Goal: Task Accomplishment & Management: Complete application form

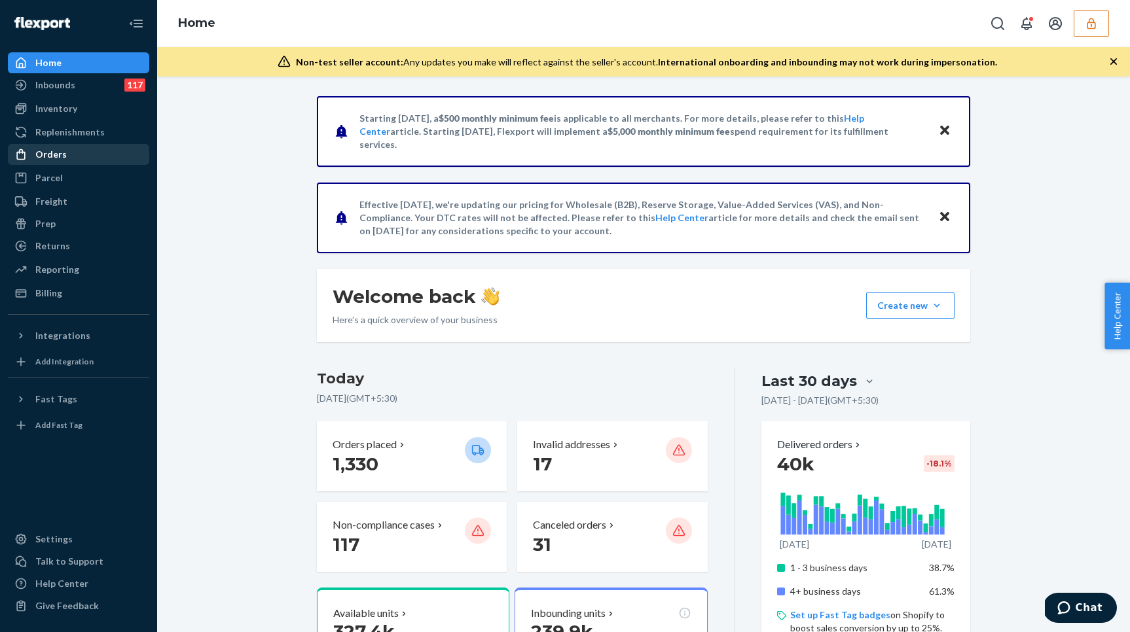
click at [53, 145] on link "Orders" at bounding box center [78, 154] width 141 height 21
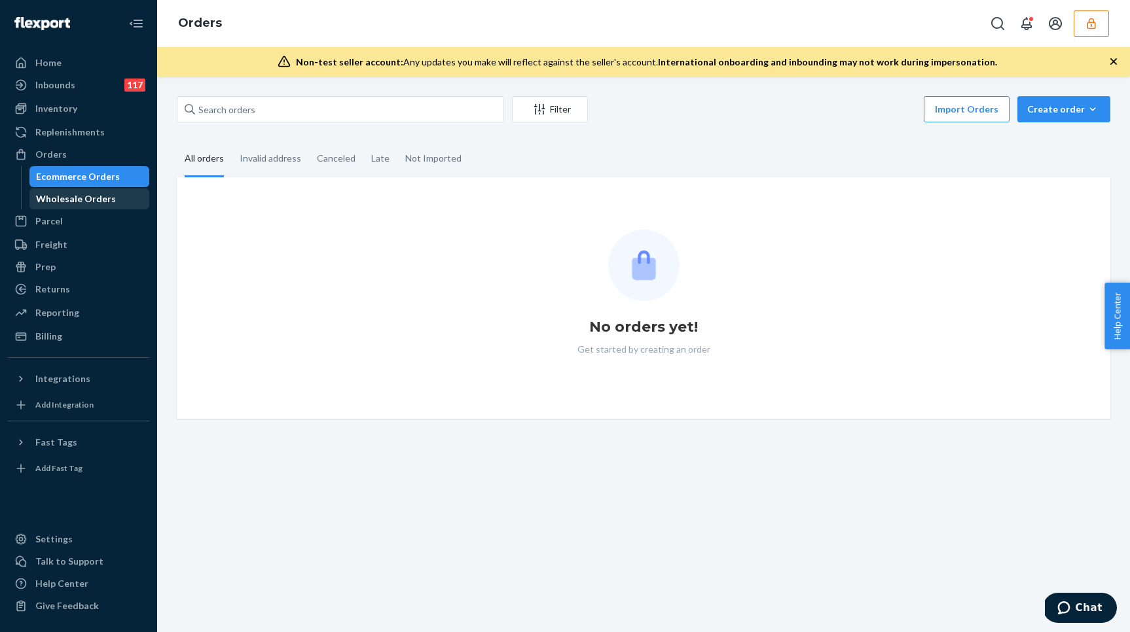
click at [92, 207] on div "Wholesale Orders" at bounding box center [90, 199] width 118 height 18
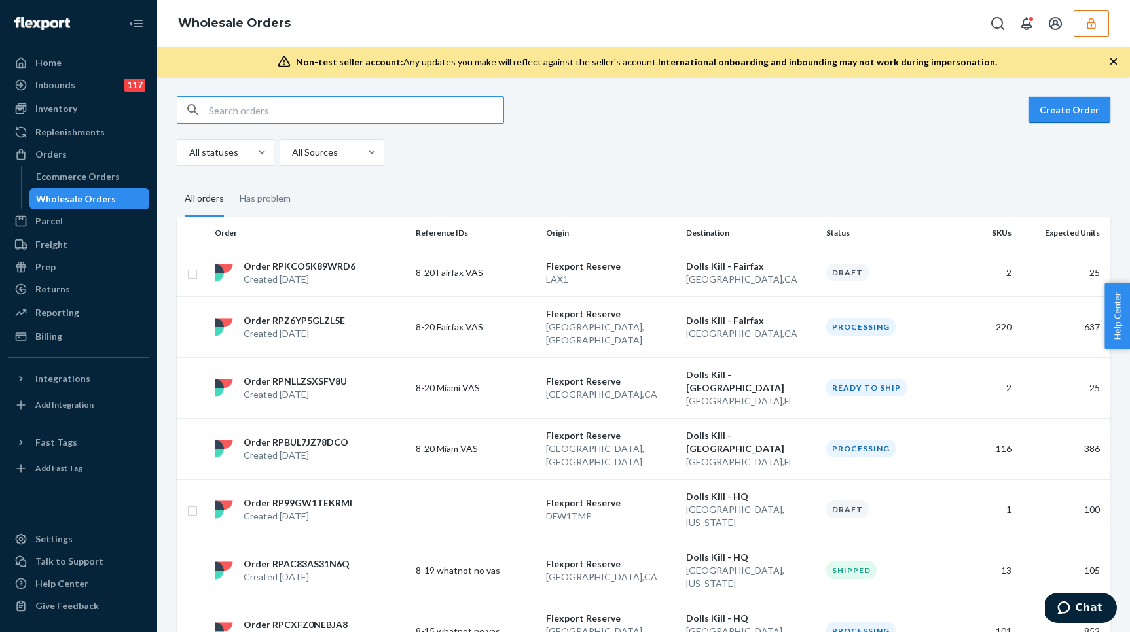
click at [1067, 111] on button "Create Order" at bounding box center [1069, 110] width 82 height 26
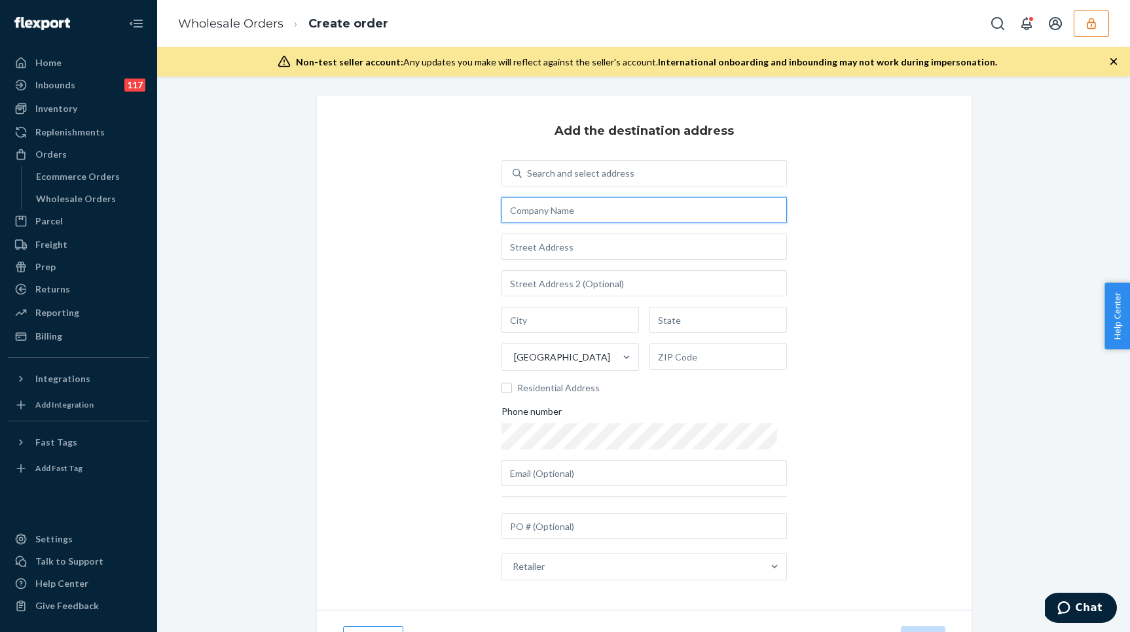
click at [584, 206] on input "text" at bounding box center [643, 210] width 285 height 26
type input "test"
click at [581, 254] on input "text" at bounding box center [643, 247] width 285 height 26
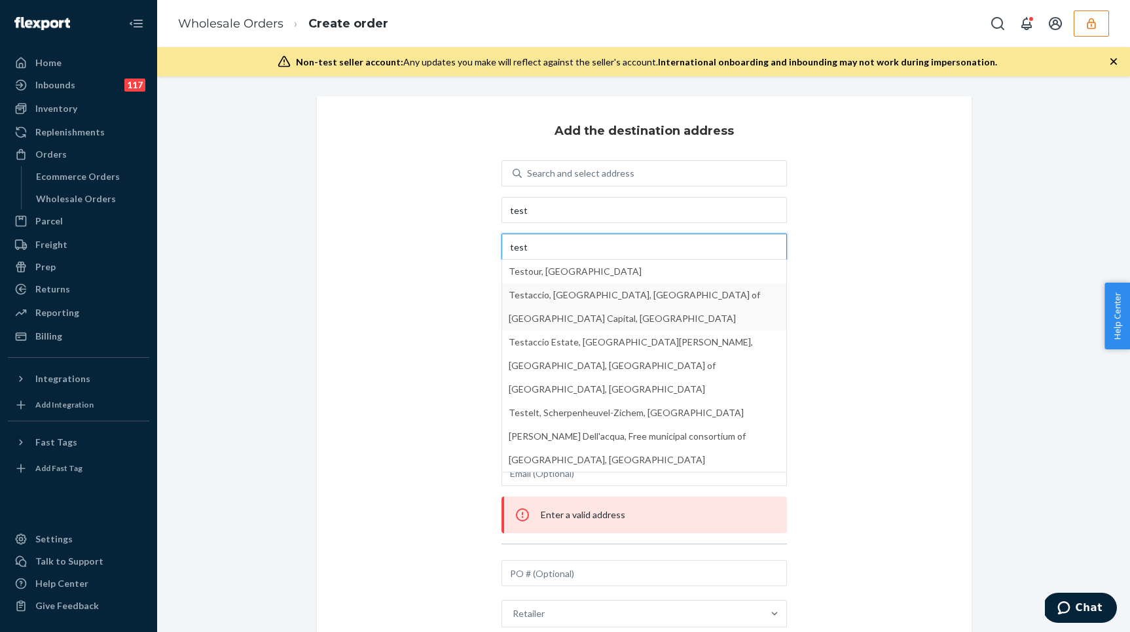
type input "test"
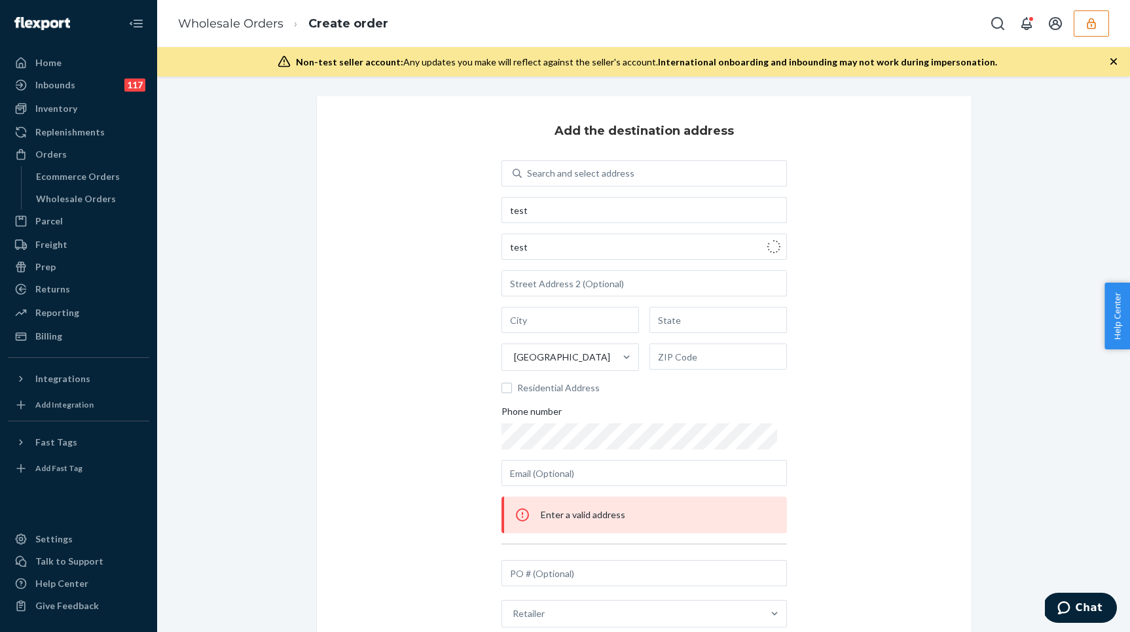
type input "Roma"
type input "Lazio"
type input "00153"
type input "Piazza Testaccio"
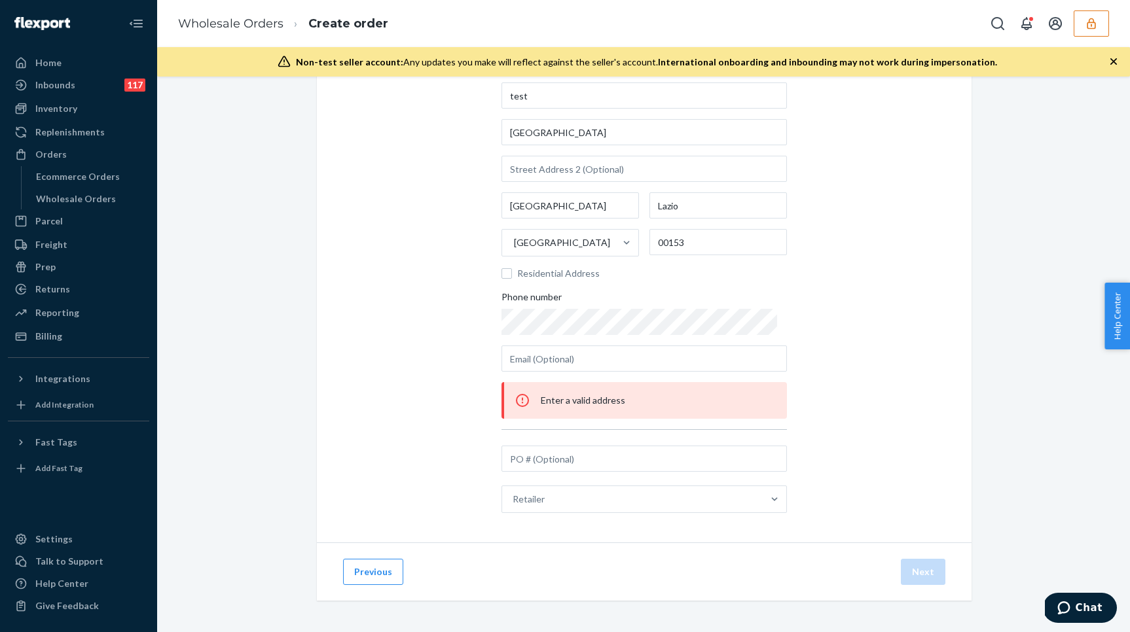
scroll to position [114, 0]
click at [575, 463] on input "text" at bounding box center [643, 459] width 285 height 26
click at [561, 508] on div "Retailer" at bounding box center [632, 500] width 260 height 26
click at [514, 507] on input "Retailer" at bounding box center [512, 499] width 1 height 13
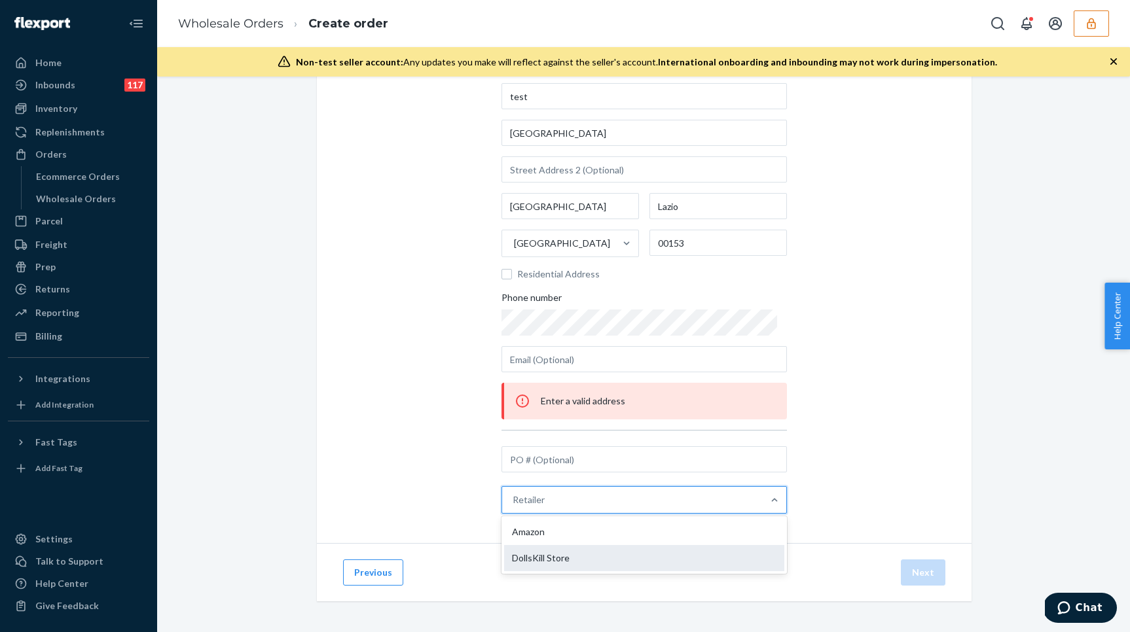
click at [554, 548] on div "DollsKill Store" at bounding box center [644, 558] width 280 height 26
click at [514, 507] on input "option DollsKill Store focused, 2 of 2. 2 results available. Use Up and Down to…" at bounding box center [512, 499] width 1 height 13
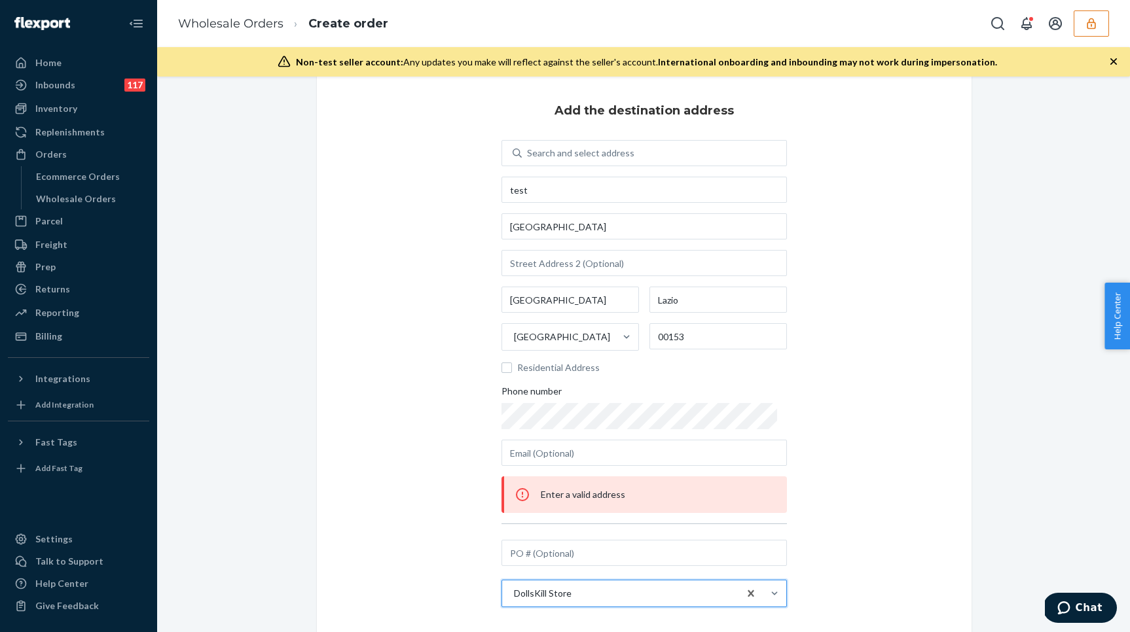
scroll to position [0, 0]
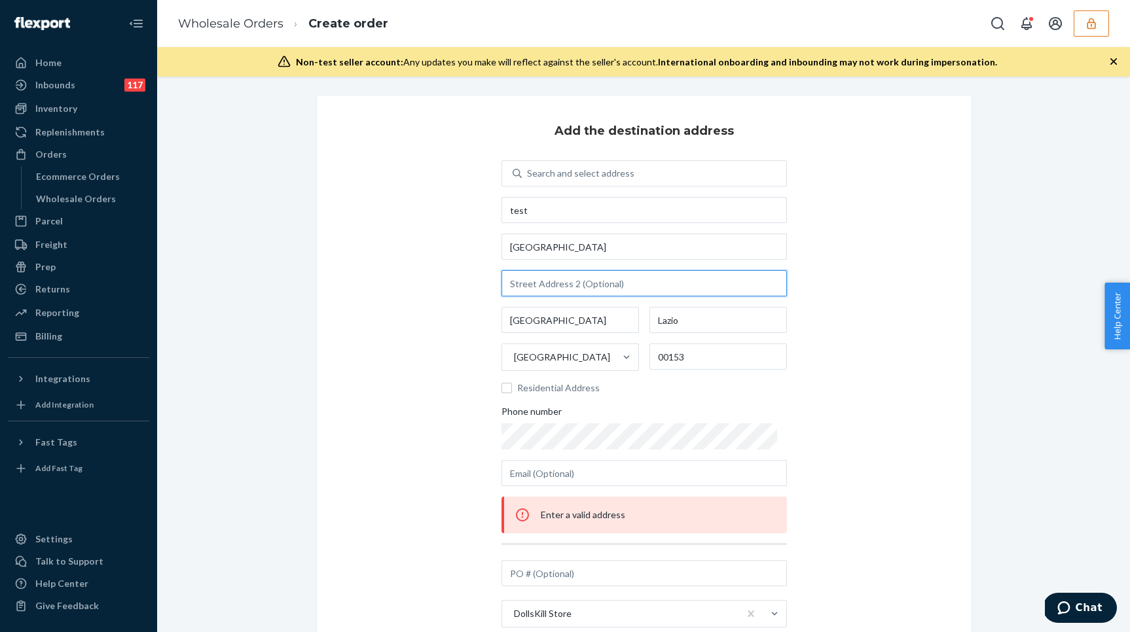
click at [657, 279] on input "text" at bounding box center [643, 283] width 285 height 26
click at [813, 326] on div "Add the destination address Search and select address test Piazza Testaccio Rom…" at bounding box center [644, 376] width 654 height 561
click at [611, 166] on div "Search and select address" at bounding box center [654, 174] width 264 height 24
click at [528, 167] on input "Search and select address" at bounding box center [527, 173] width 1 height 13
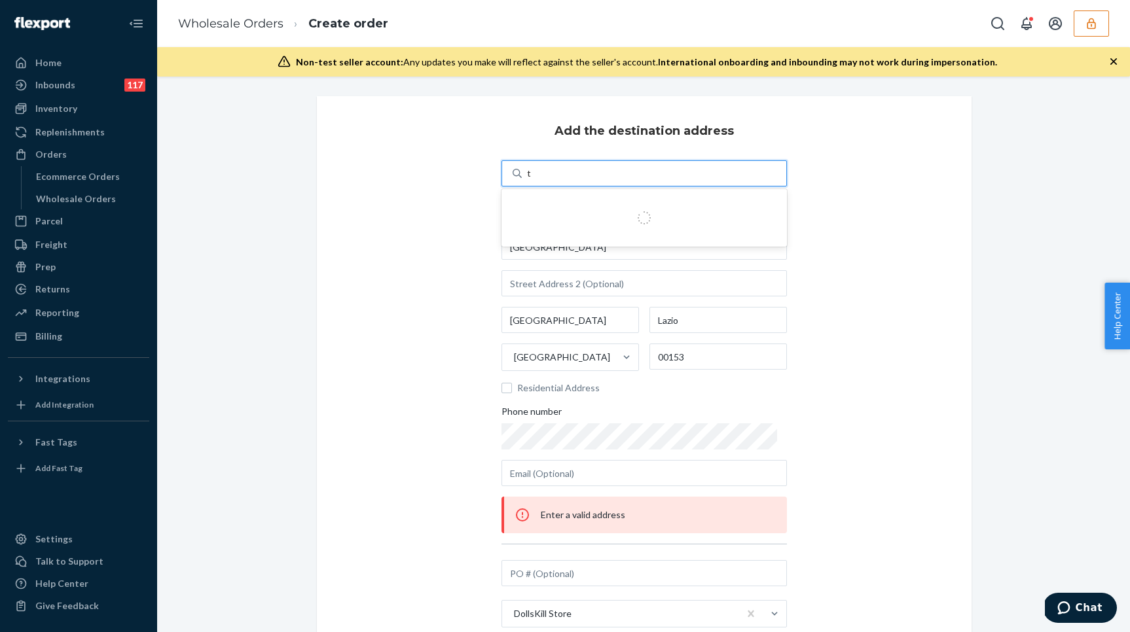
type input "te"
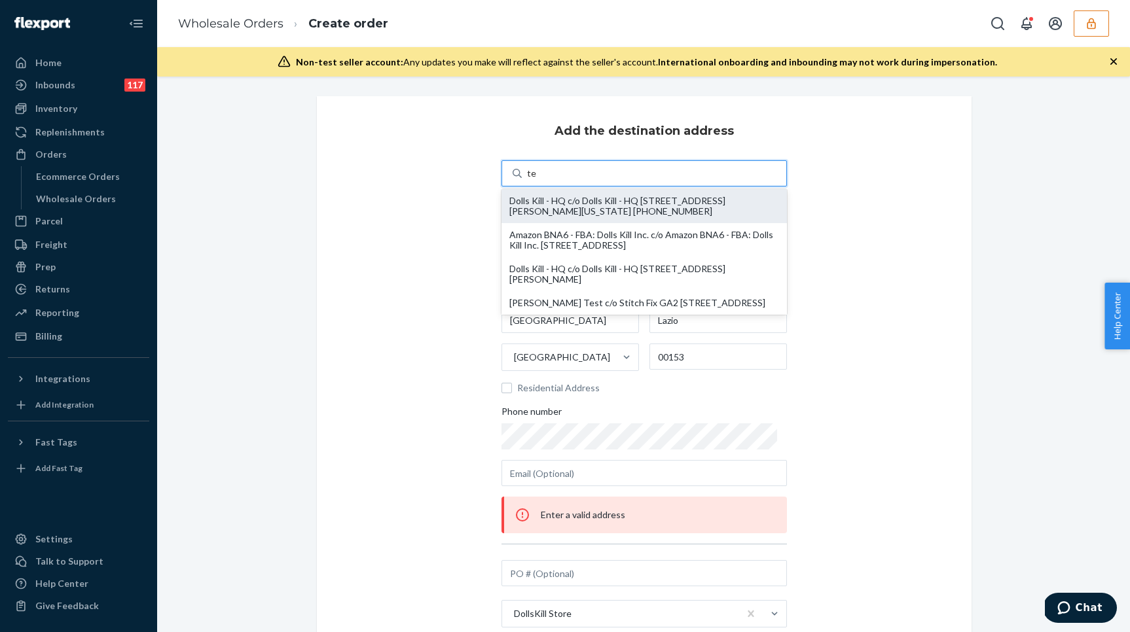
click at [599, 202] on div "Dolls Kill - HQ c/o Dolls Kill - HQ 55 Harrison ST STE 200 oakland, California …" at bounding box center [644, 206] width 270 height 21
click at [537, 180] on input "te" at bounding box center [532, 173] width 10 height 13
type input "Dolls Kill - HQ"
type input "STE 200"
type input "oakland"
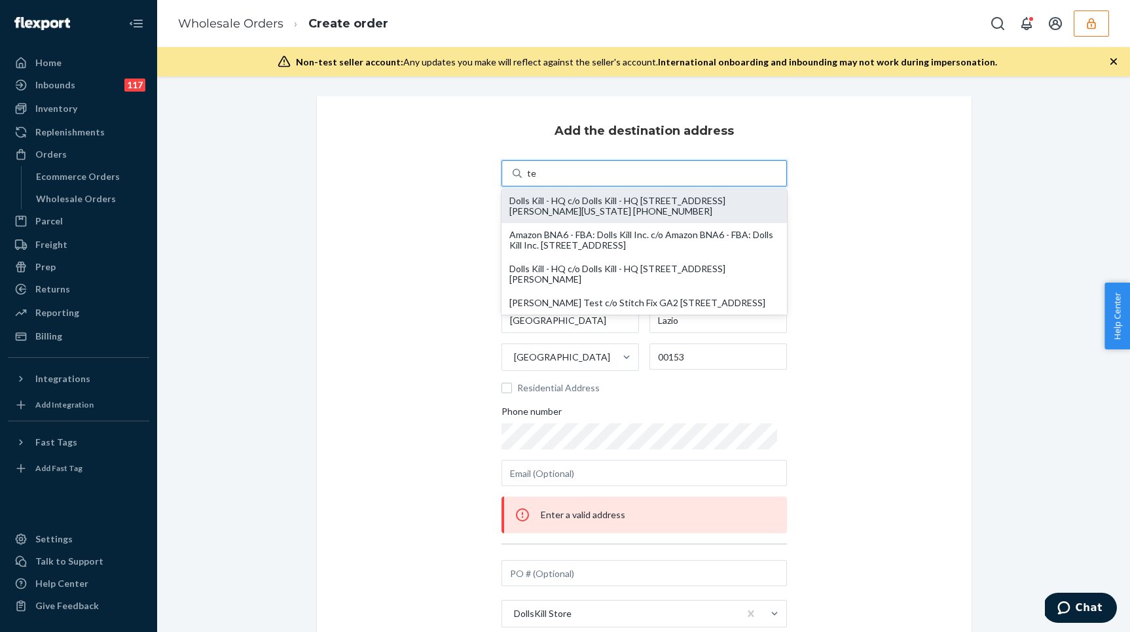
type input "California"
type input "94607"
type input "austin@dollskill.com"
type input "55 Harrison ST"
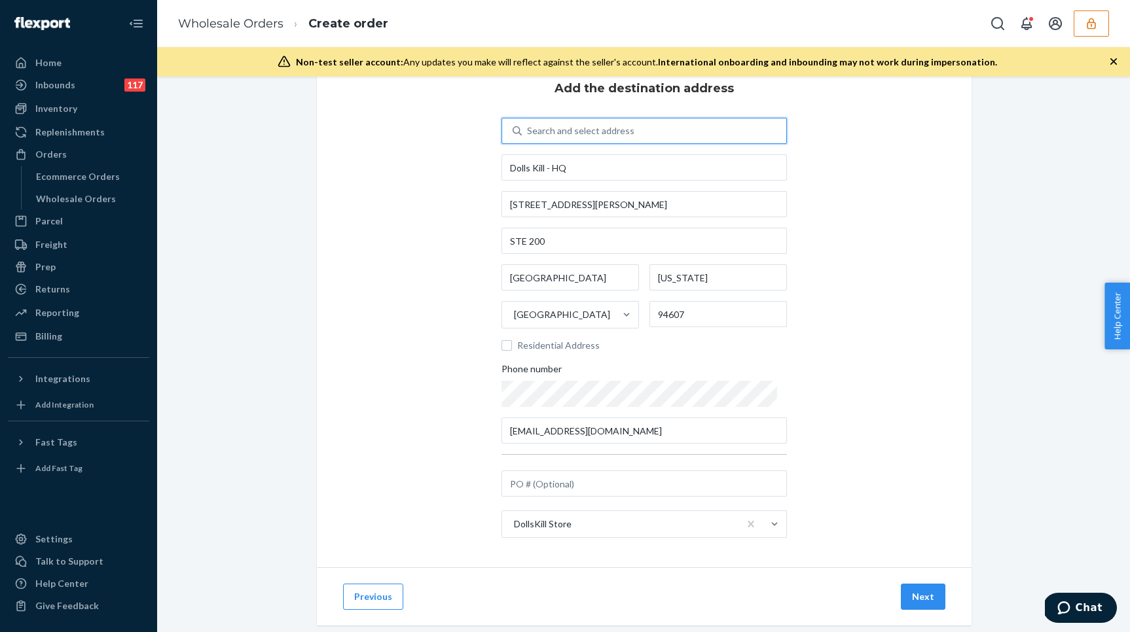
scroll to position [67, 0]
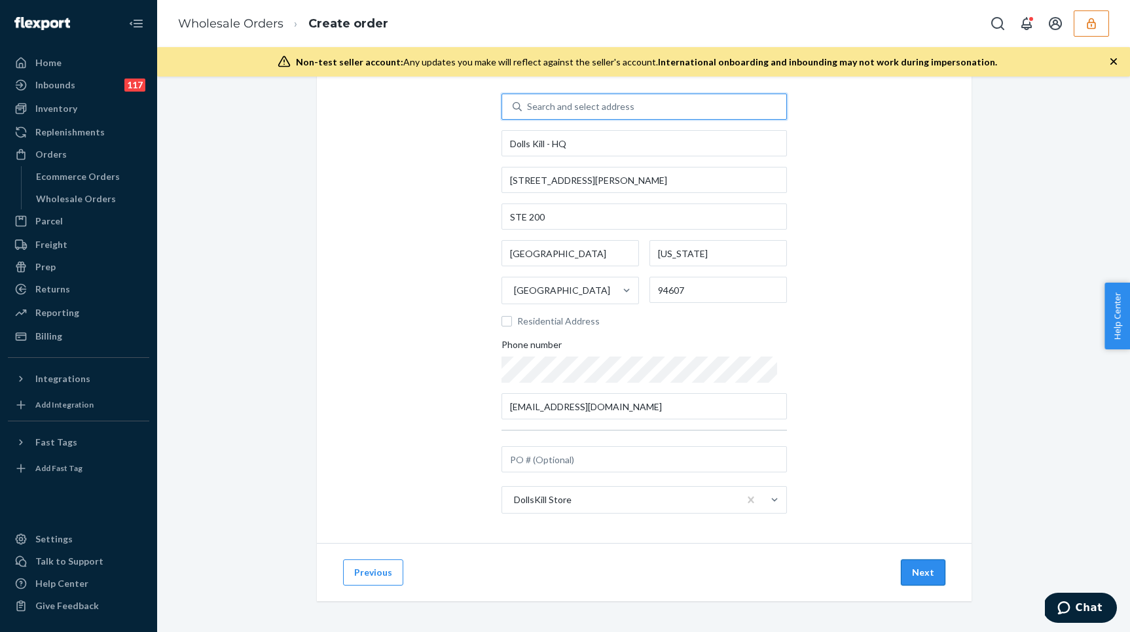
click at [923, 570] on button "Next" at bounding box center [922, 573] width 44 height 26
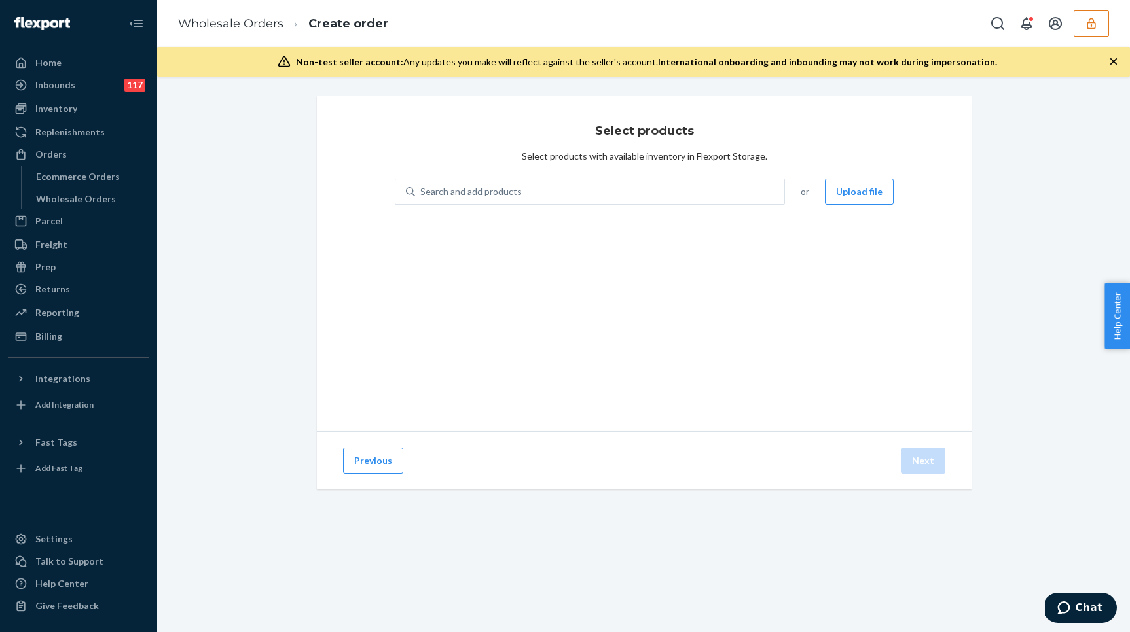
scroll to position [0, 0]
click at [709, 187] on div "Search and add products" at bounding box center [599, 192] width 369 height 24
click at [421, 187] on input "0 results available. Use Up and Down to choose options, press Enter to select t…" at bounding box center [420, 191] width 1 height 13
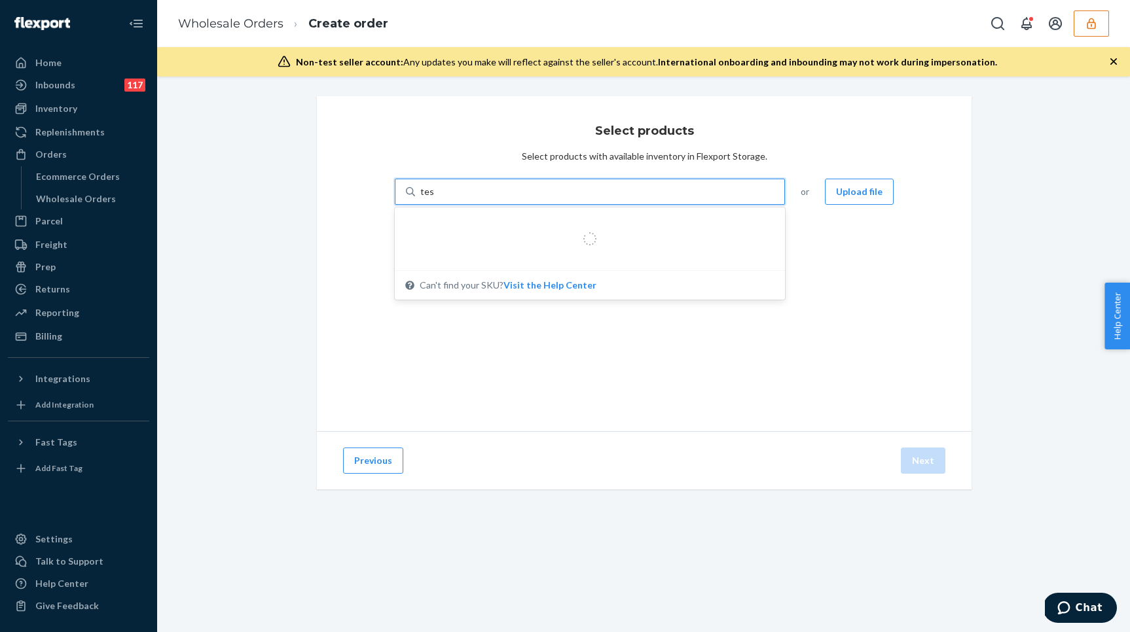
type input "test"
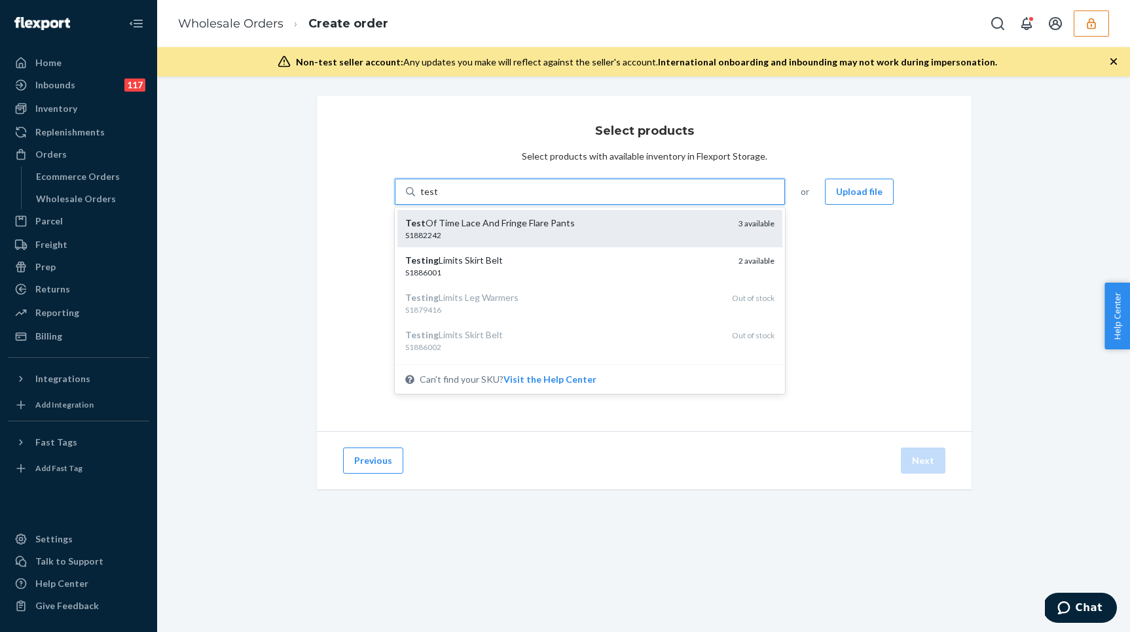
click at [571, 234] on div "S1882242" at bounding box center [566, 235] width 323 height 11
click at [437, 198] on input "test" at bounding box center [428, 191] width 17 height 13
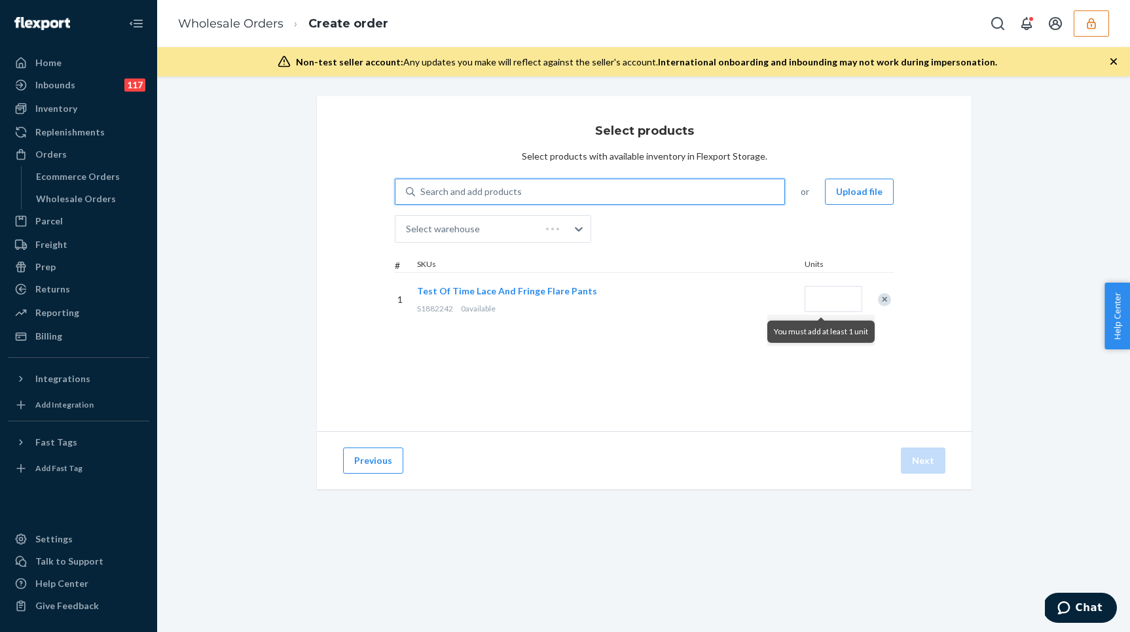
click at [1085, 26] on icon "button" at bounding box center [1090, 23] width 13 height 13
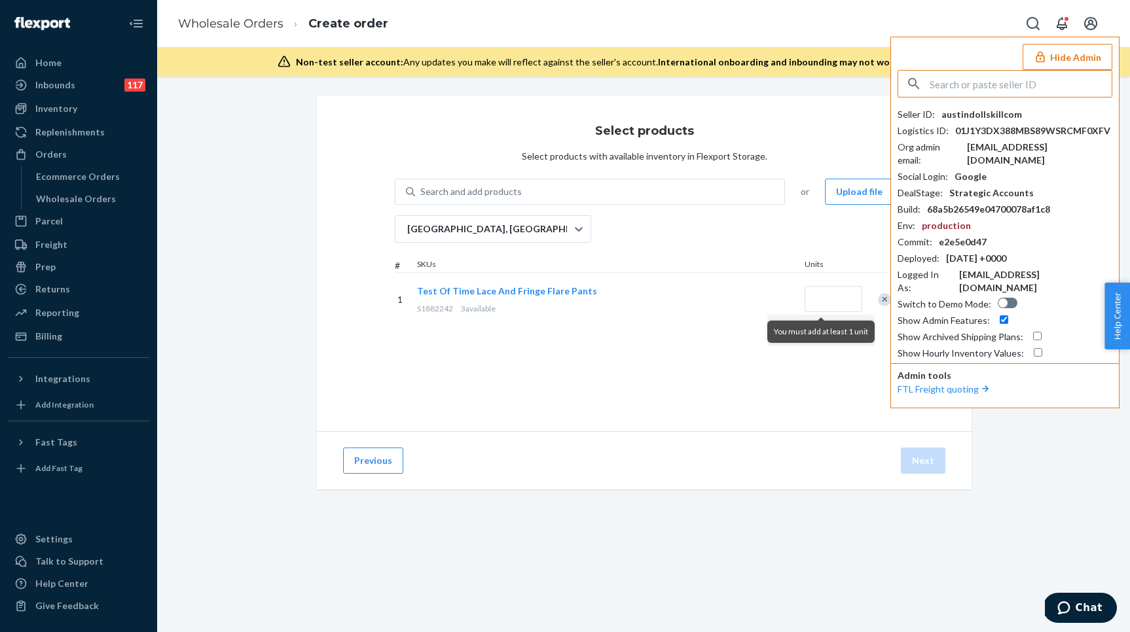
click at [1063, 57] on button "Hide Admin" at bounding box center [1067, 57] width 90 height 26
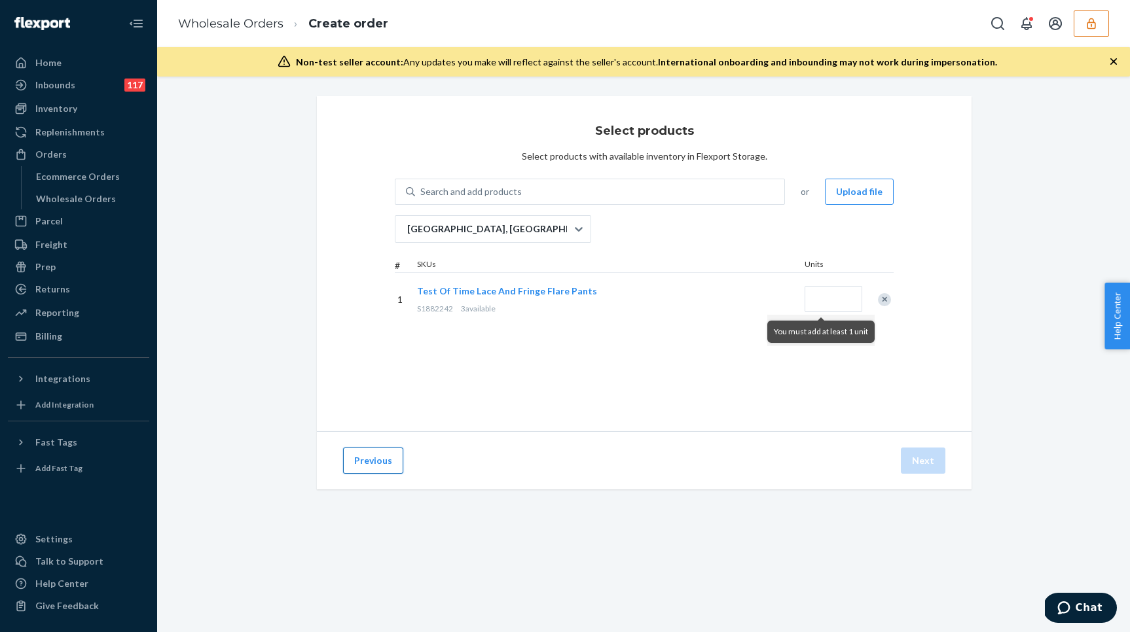
click at [362, 463] on button "Previous" at bounding box center [373, 461] width 60 height 26
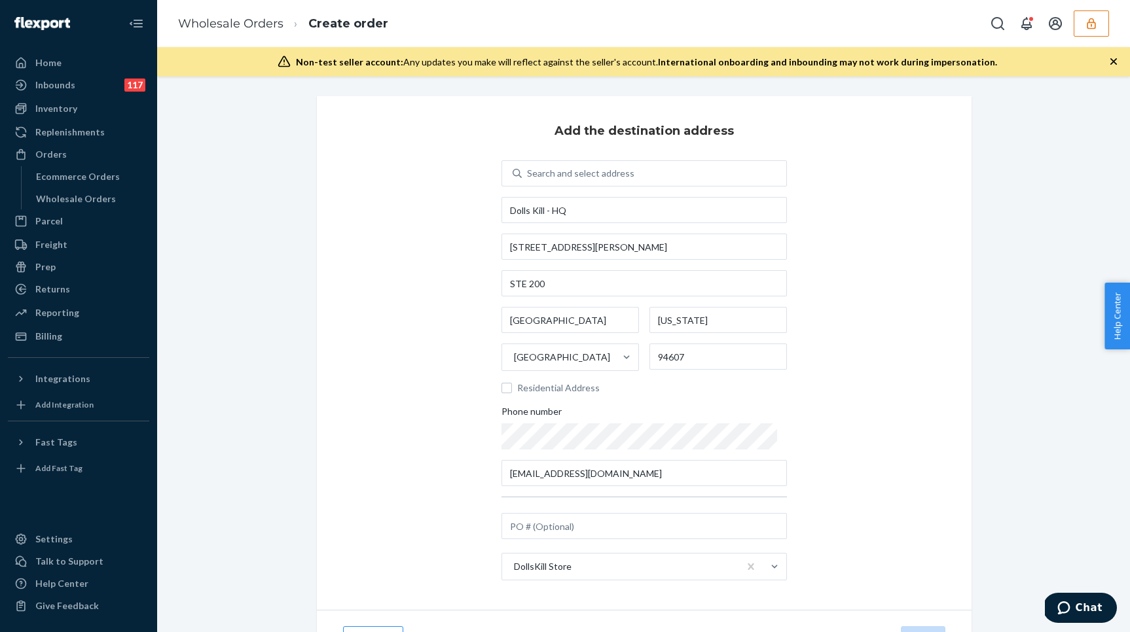
scroll to position [67, 0]
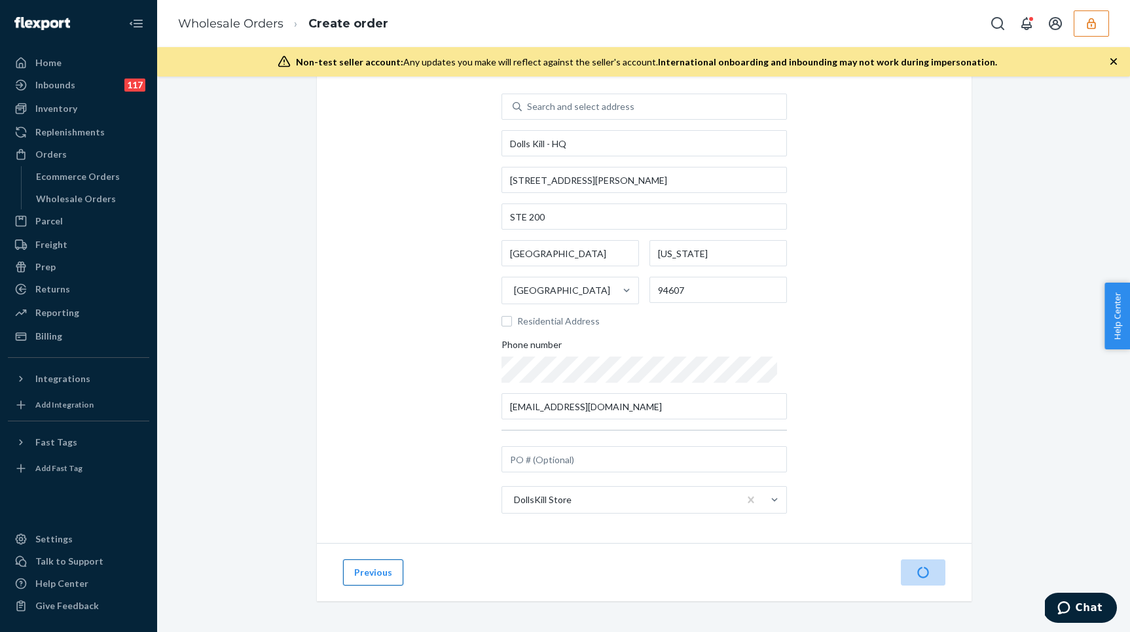
click at [389, 566] on button "Previous" at bounding box center [373, 573] width 60 height 26
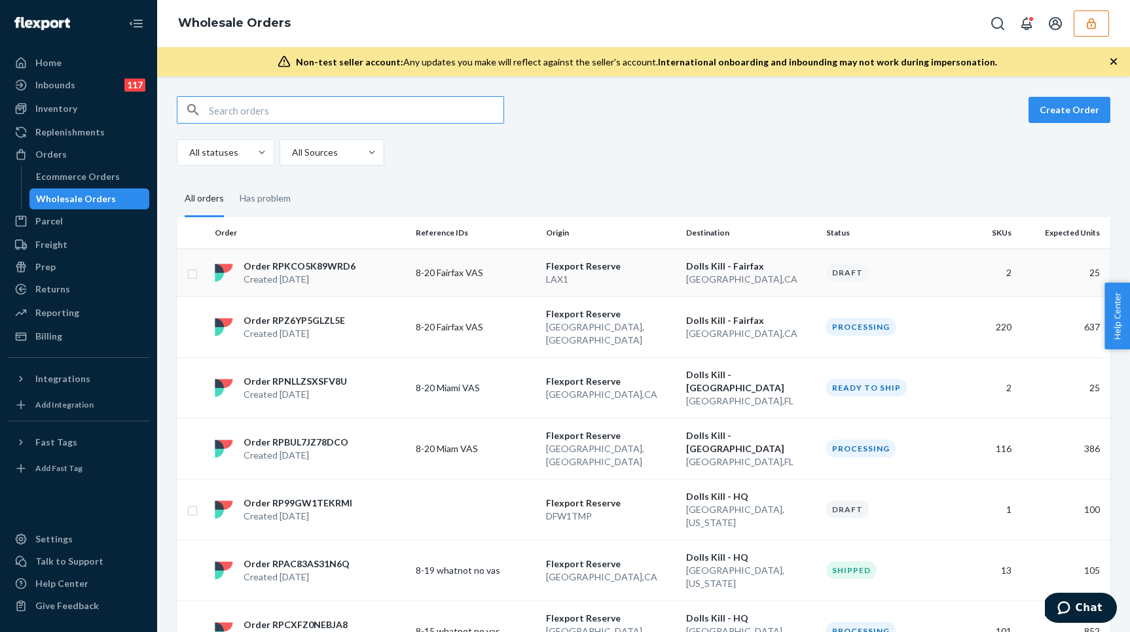
click at [329, 283] on p "Created Aug 21, 2025" at bounding box center [299, 279] width 112 height 13
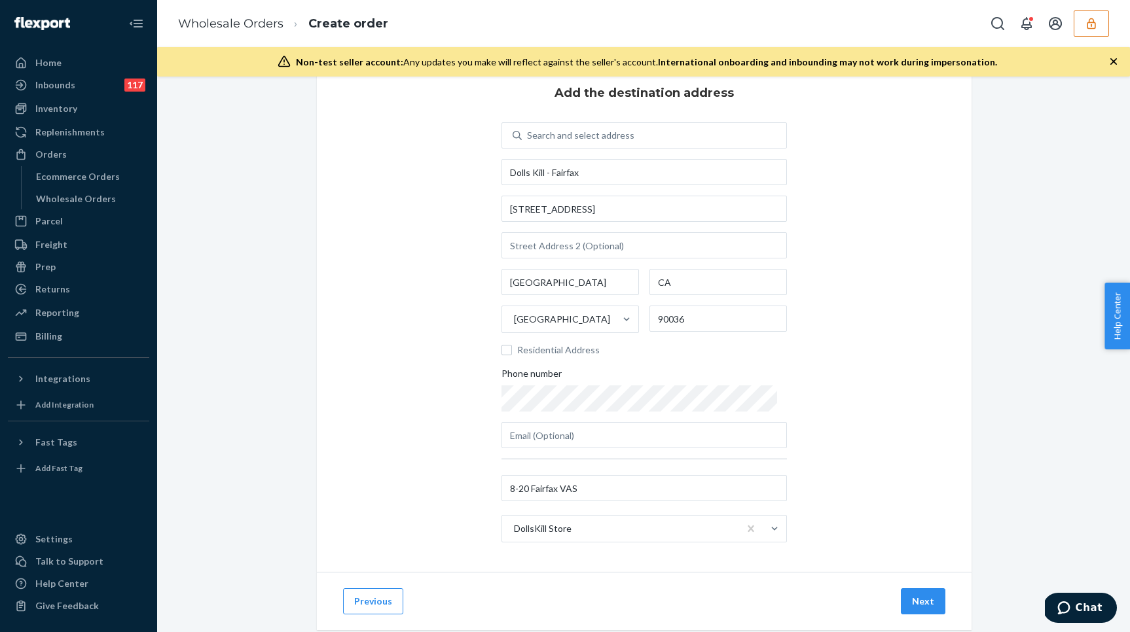
scroll to position [67, 0]
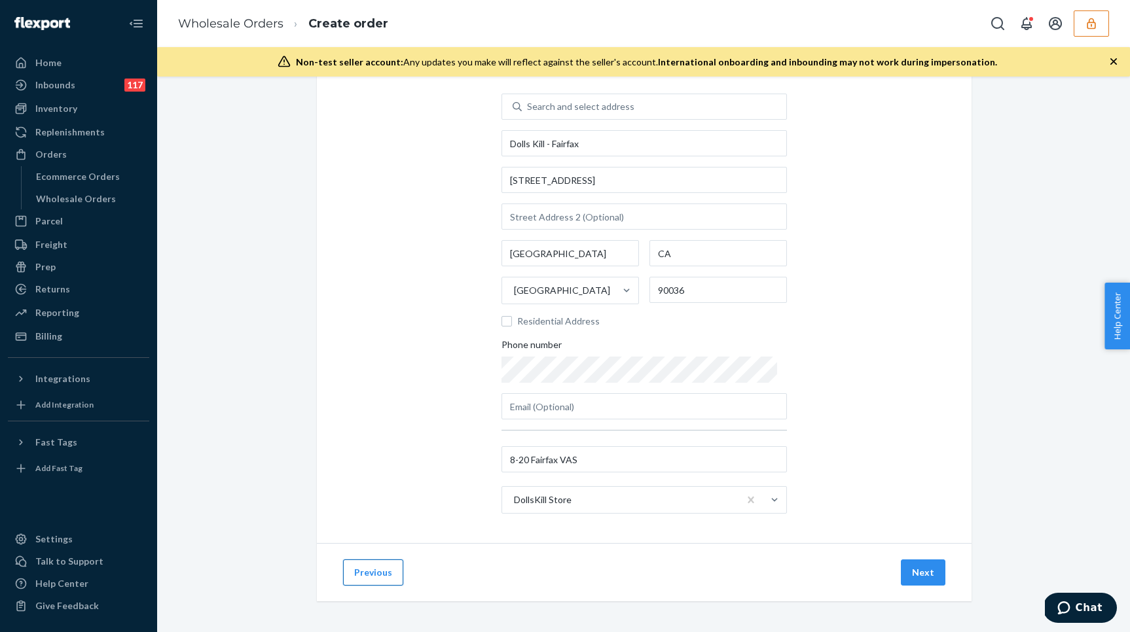
click at [374, 575] on button "Previous" at bounding box center [373, 573] width 60 height 26
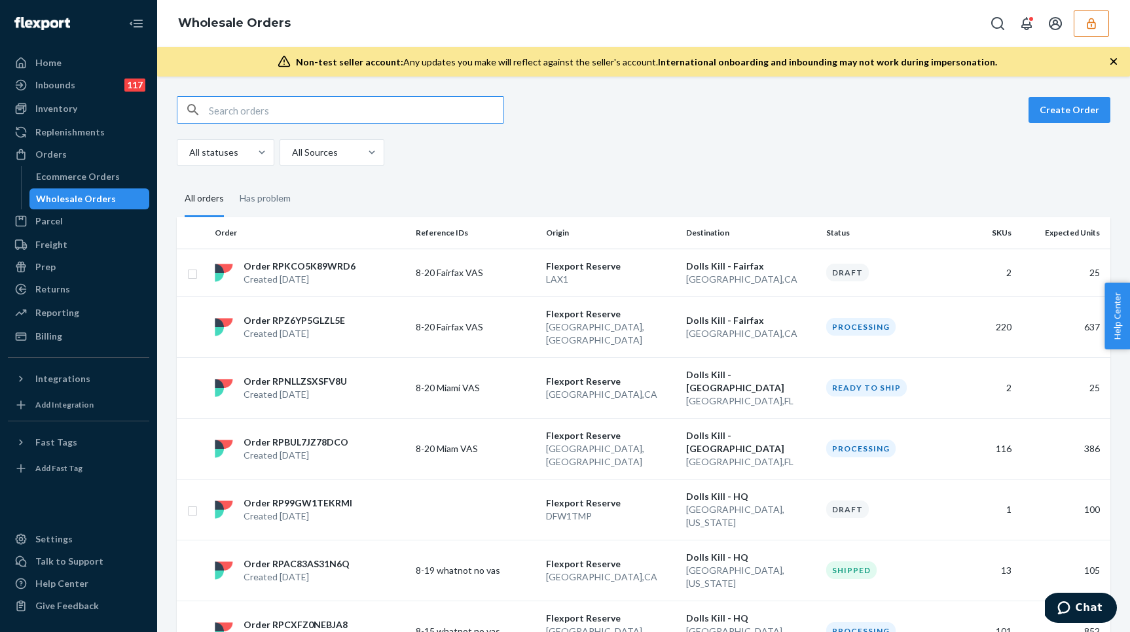
click at [1082, 22] on button "button" at bounding box center [1090, 23] width 35 height 26
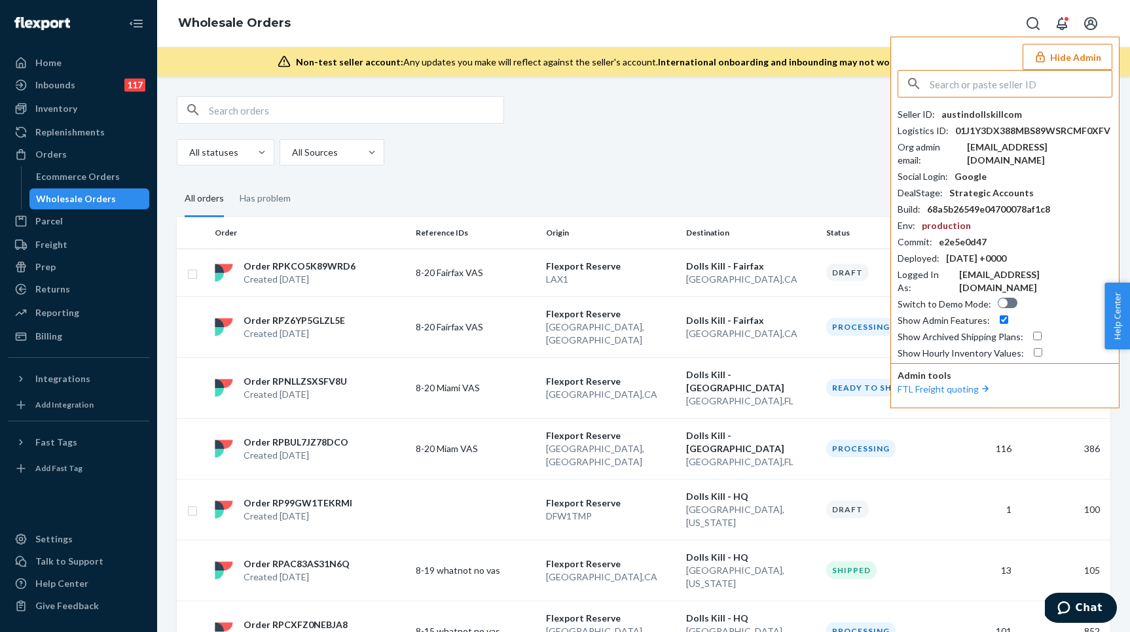
click at [1058, 50] on button "Hide Admin" at bounding box center [1067, 57] width 90 height 26
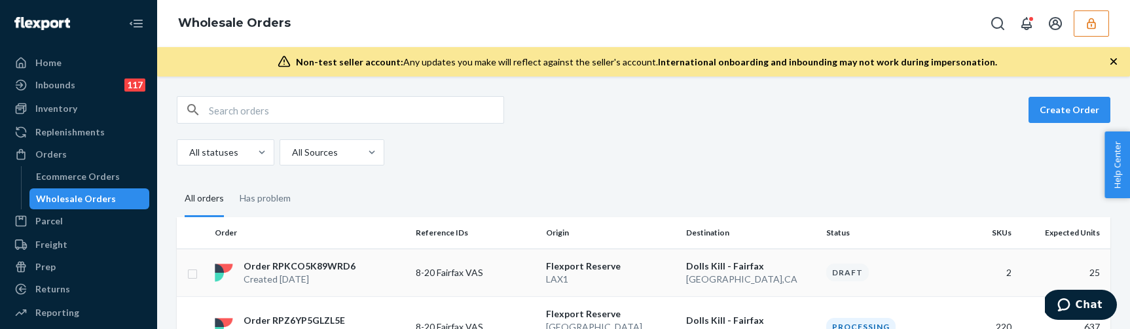
click at [285, 262] on p "Order RPKCO5K89WRD6" at bounding box center [299, 266] width 112 height 13
